Goal: Transaction & Acquisition: Purchase product/service

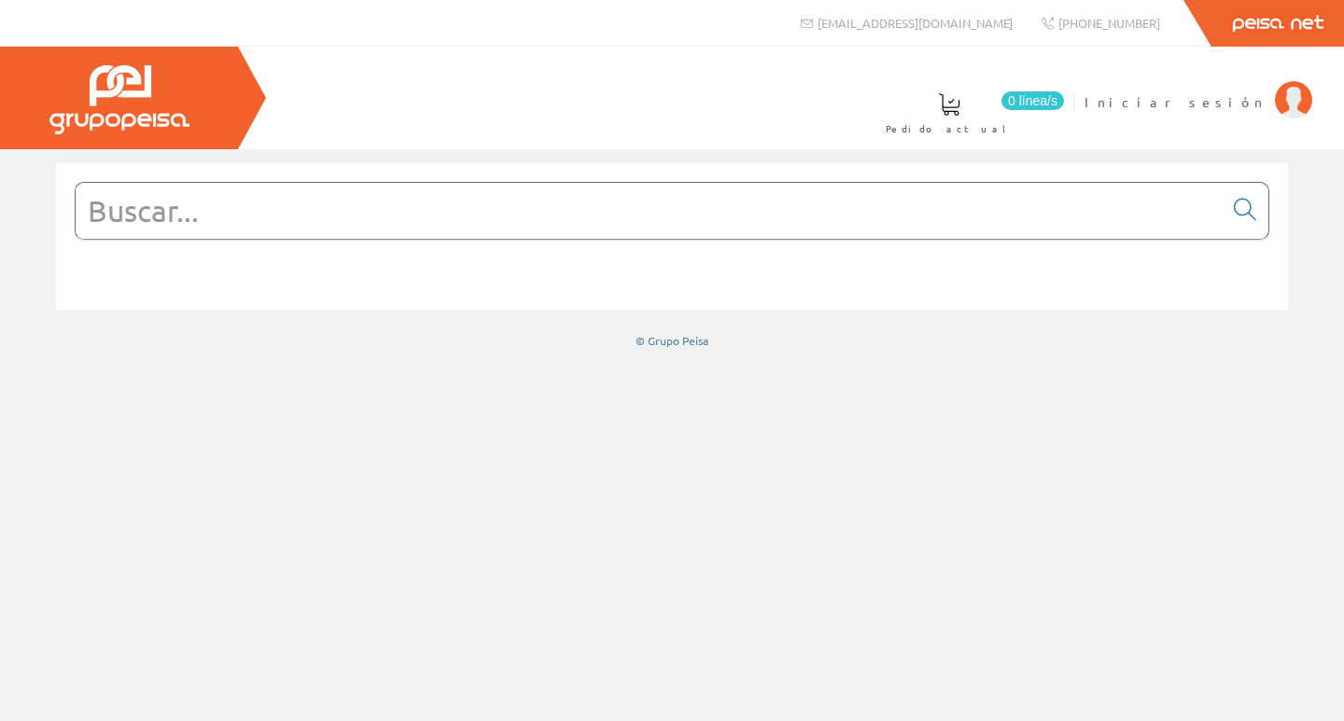
click at [544, 236] on input "text" at bounding box center [649, 211] width 1147 height 56
click at [690, 223] on input "text" at bounding box center [649, 211] width 1147 height 56
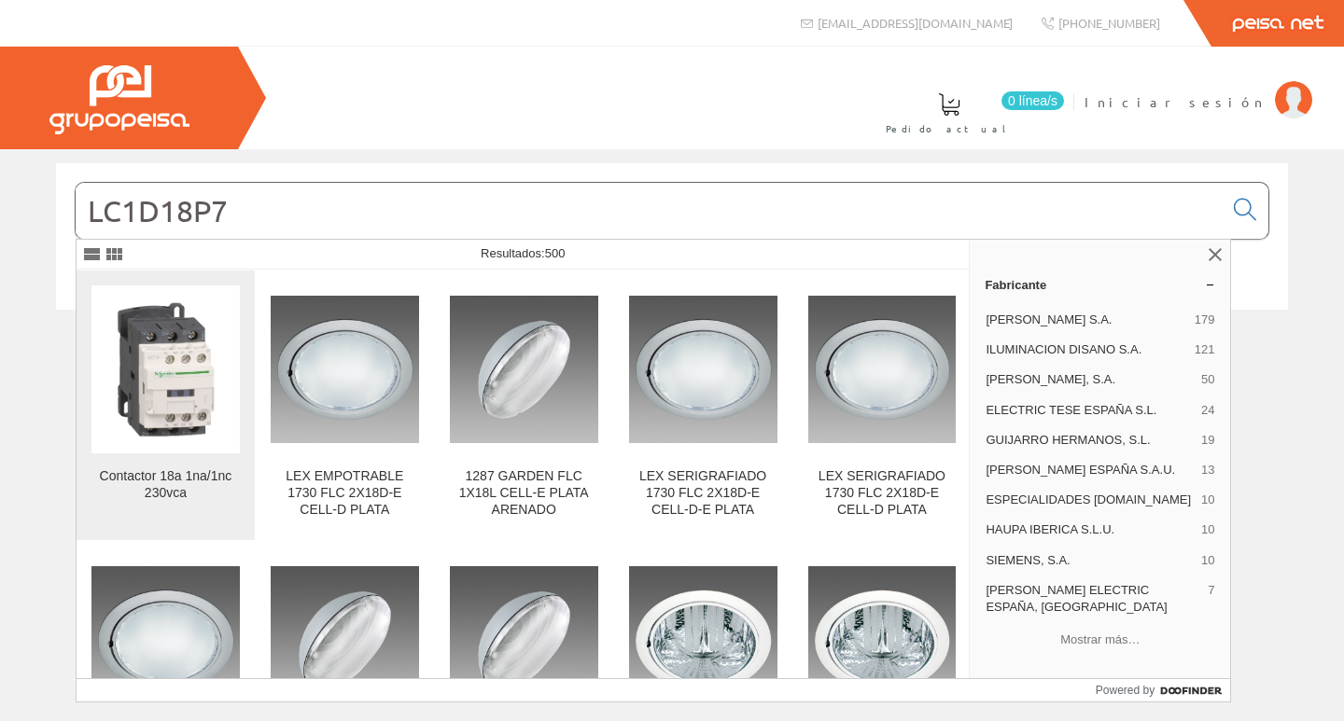
type input "LC1D18P7"
click at [195, 406] on img at bounding box center [165, 370] width 148 height 148
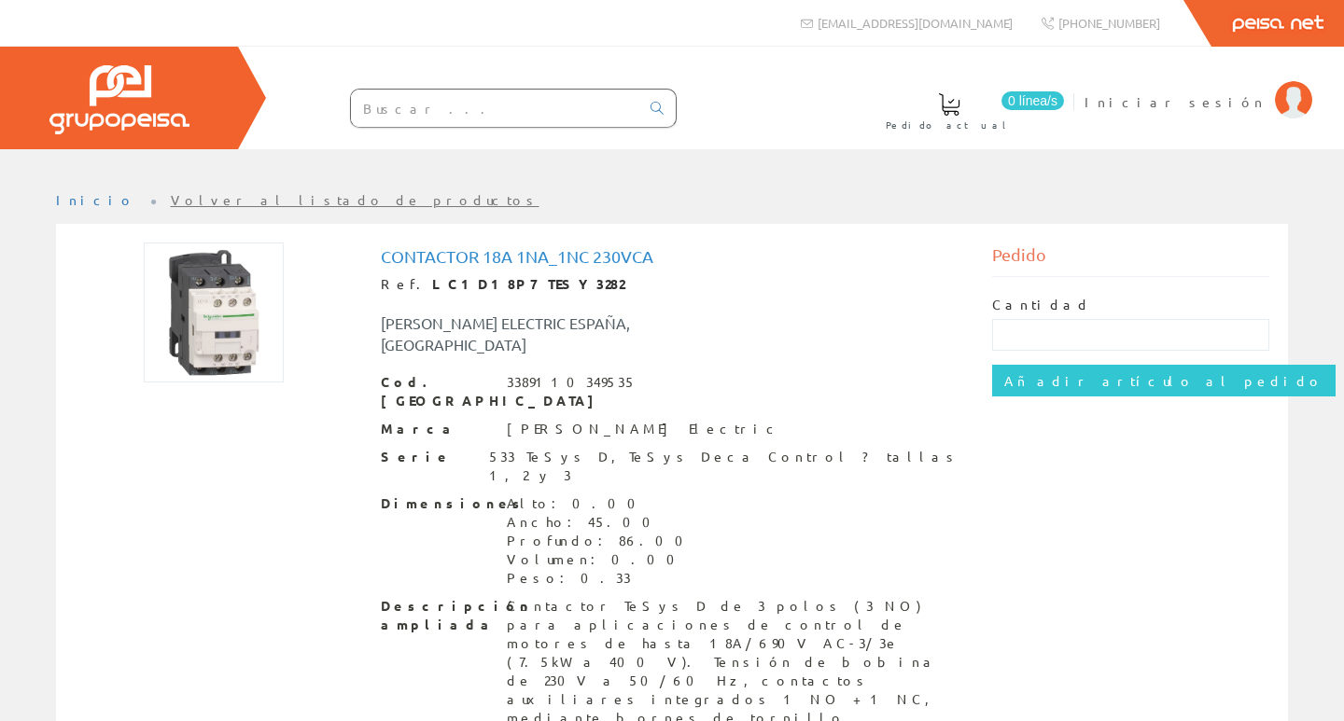
click at [1068, 397] on div "Cantidad Añadir artículo al pedido" at bounding box center [1131, 346] width 278 height 138
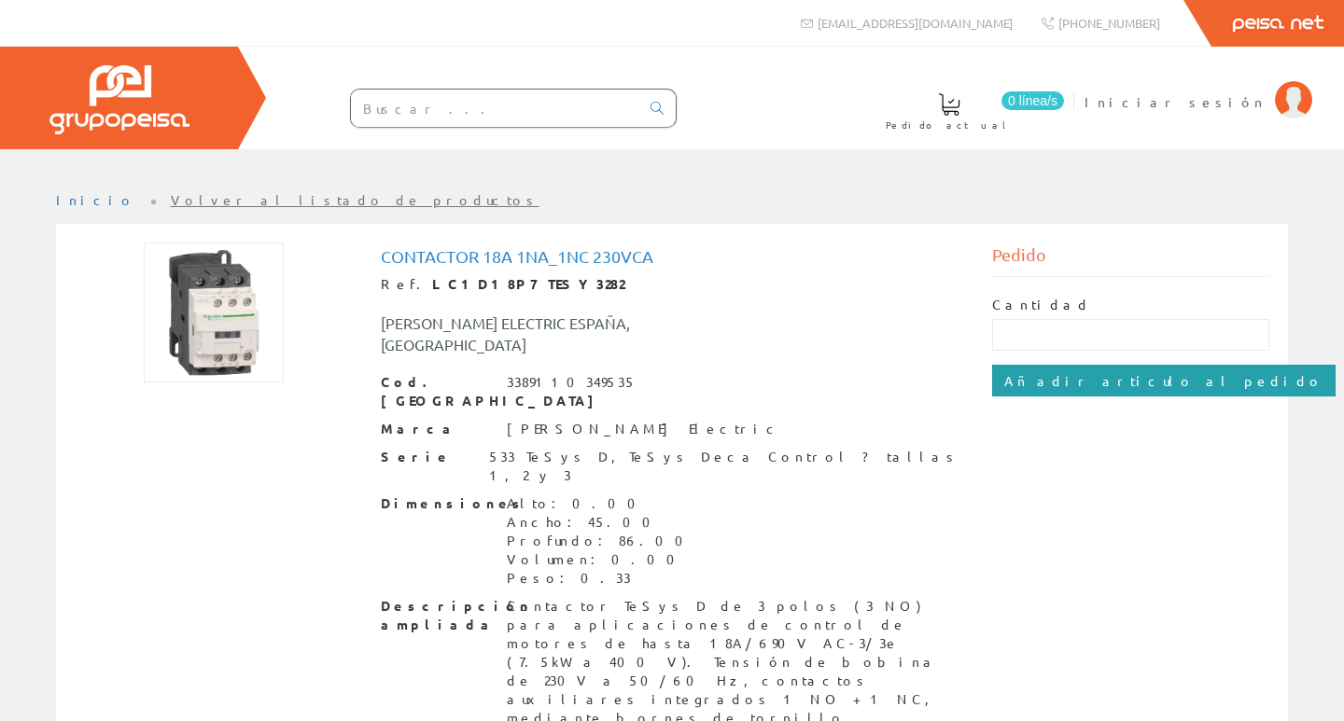
click at [1068, 389] on input "Añadir artículo al pedido" at bounding box center [1163, 381] width 343 height 32
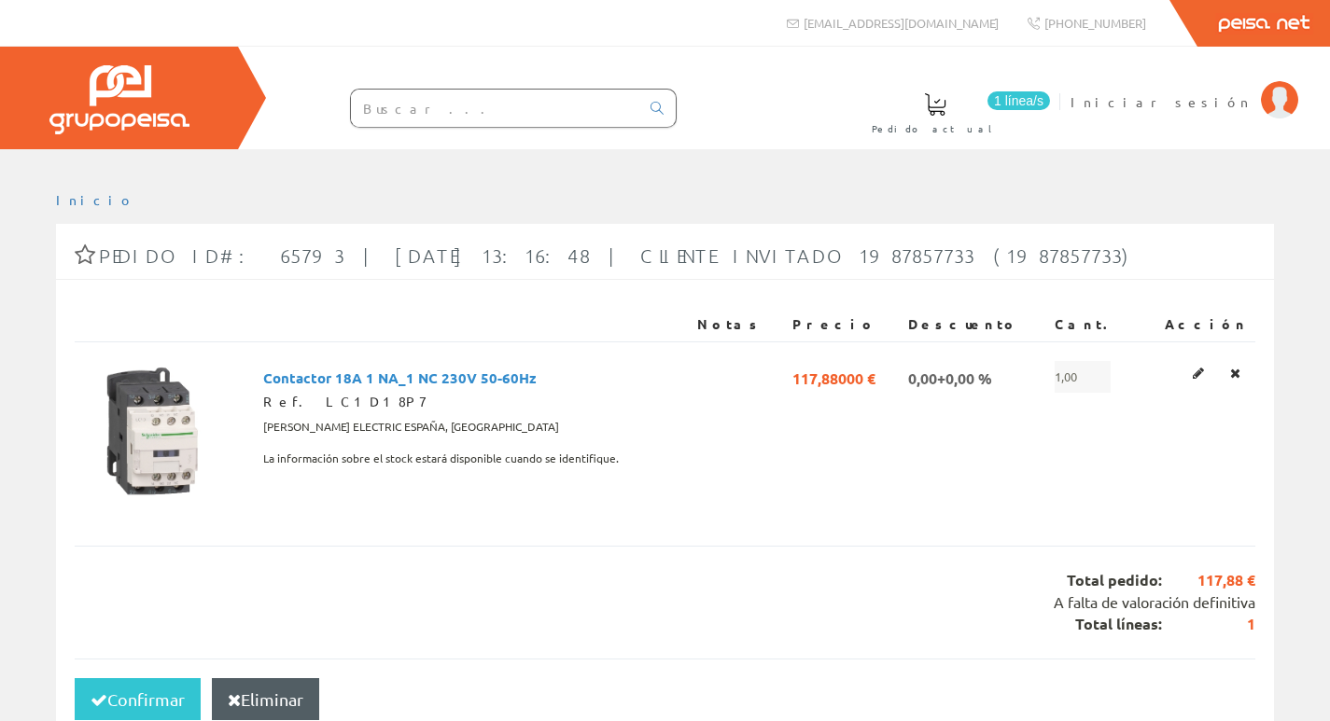
click at [538, 110] on input "text" at bounding box center [495, 108] width 288 height 37
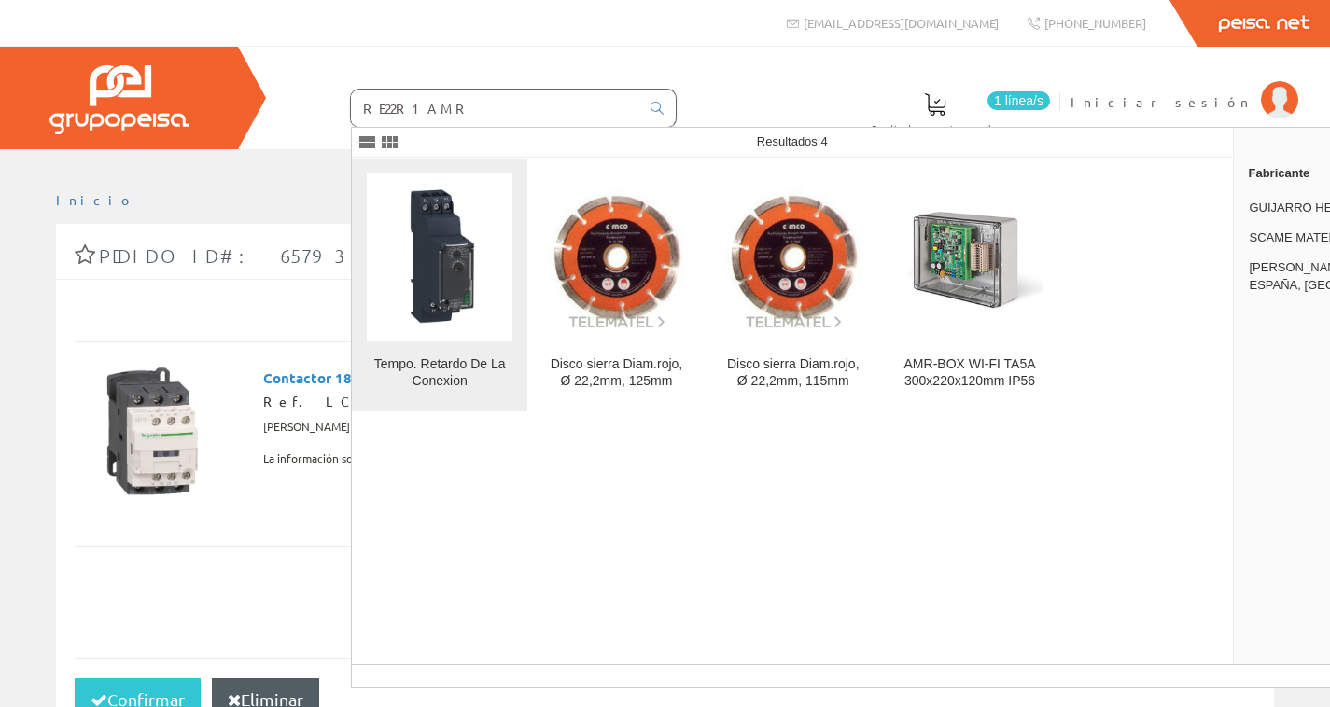
type input "RE22R1AMR"
click at [460, 289] on img at bounding box center [440, 258] width 146 height 146
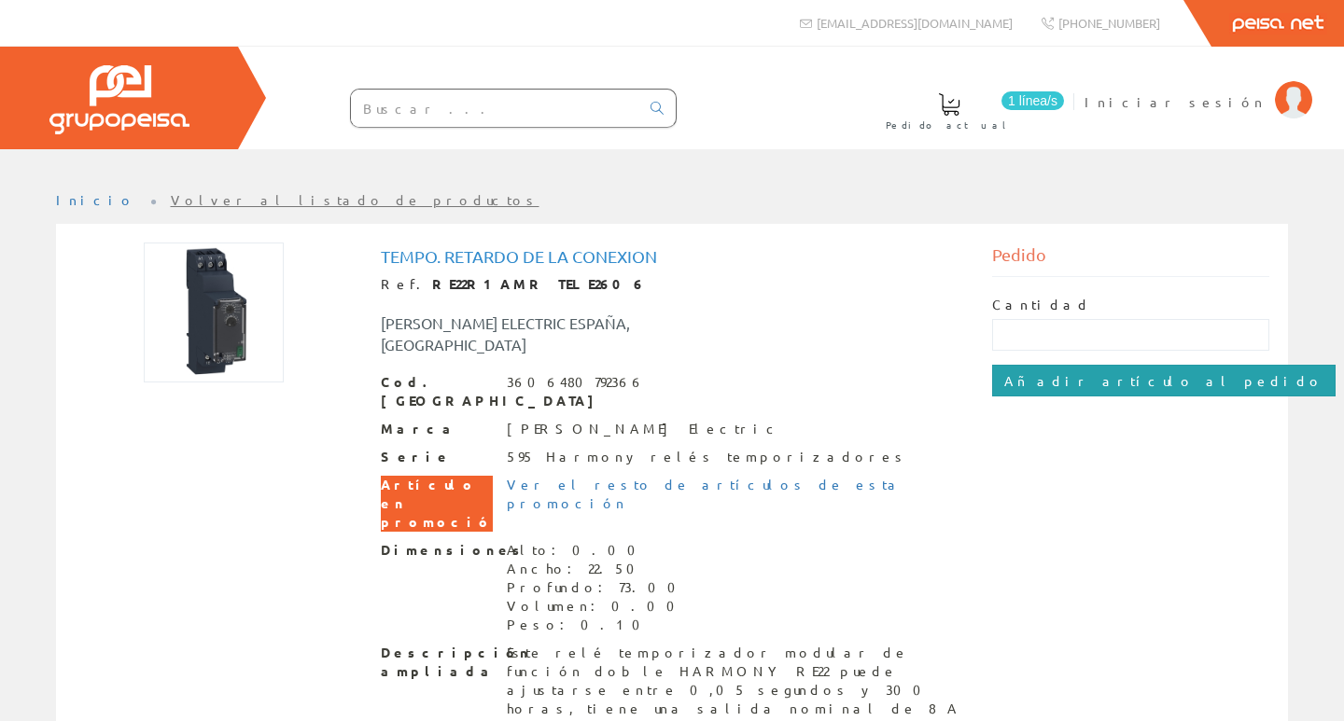
click at [1049, 372] on input "Añadir artículo al pedido" at bounding box center [1163, 381] width 343 height 32
